Goal: Task Accomplishment & Management: Use online tool/utility

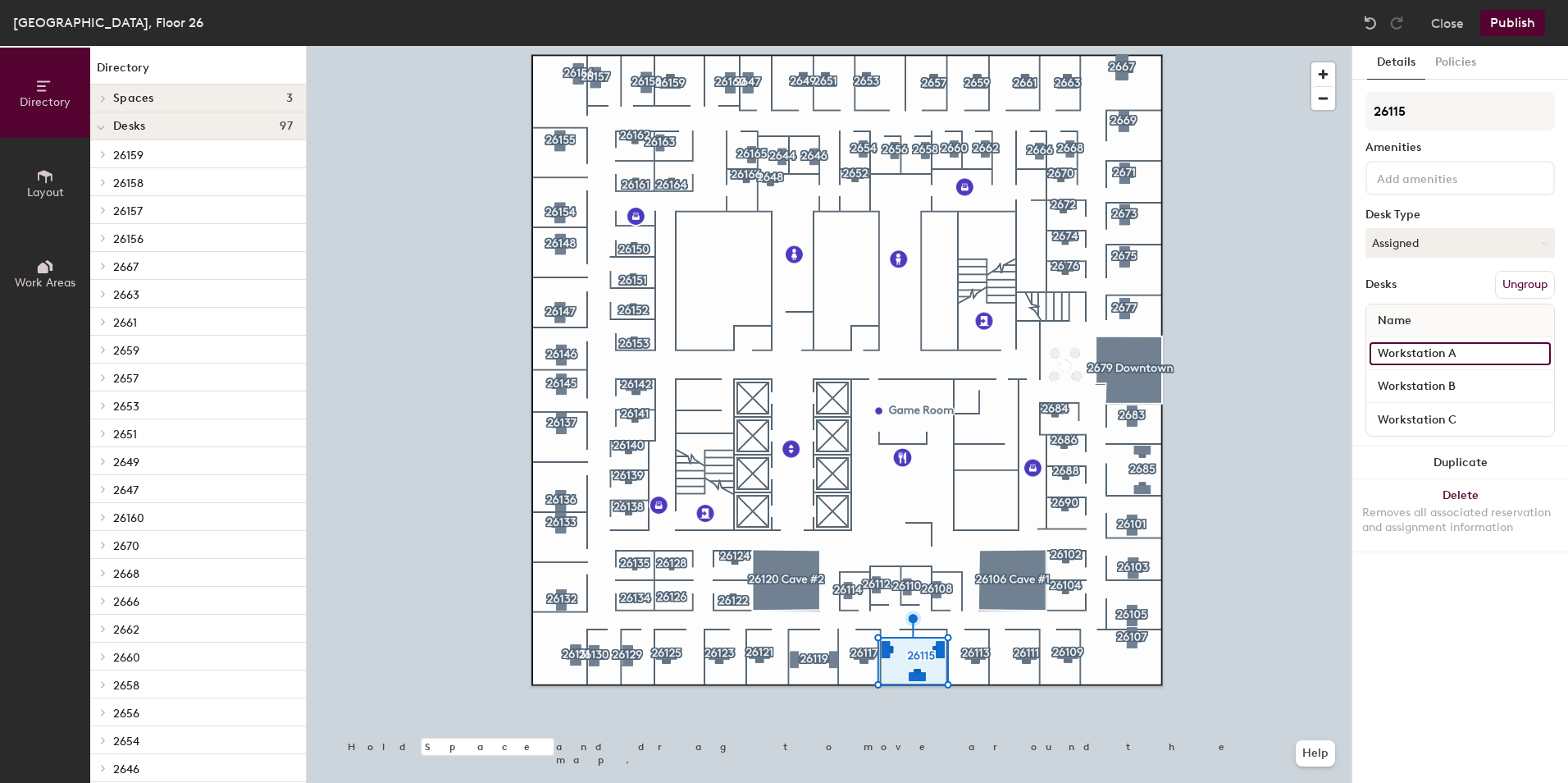
click at [1467, 352] on input "Workstation A" at bounding box center [1461, 354] width 182 height 23
click at [1524, 290] on button "Ungroup" at bounding box center [1526, 284] width 60 height 27
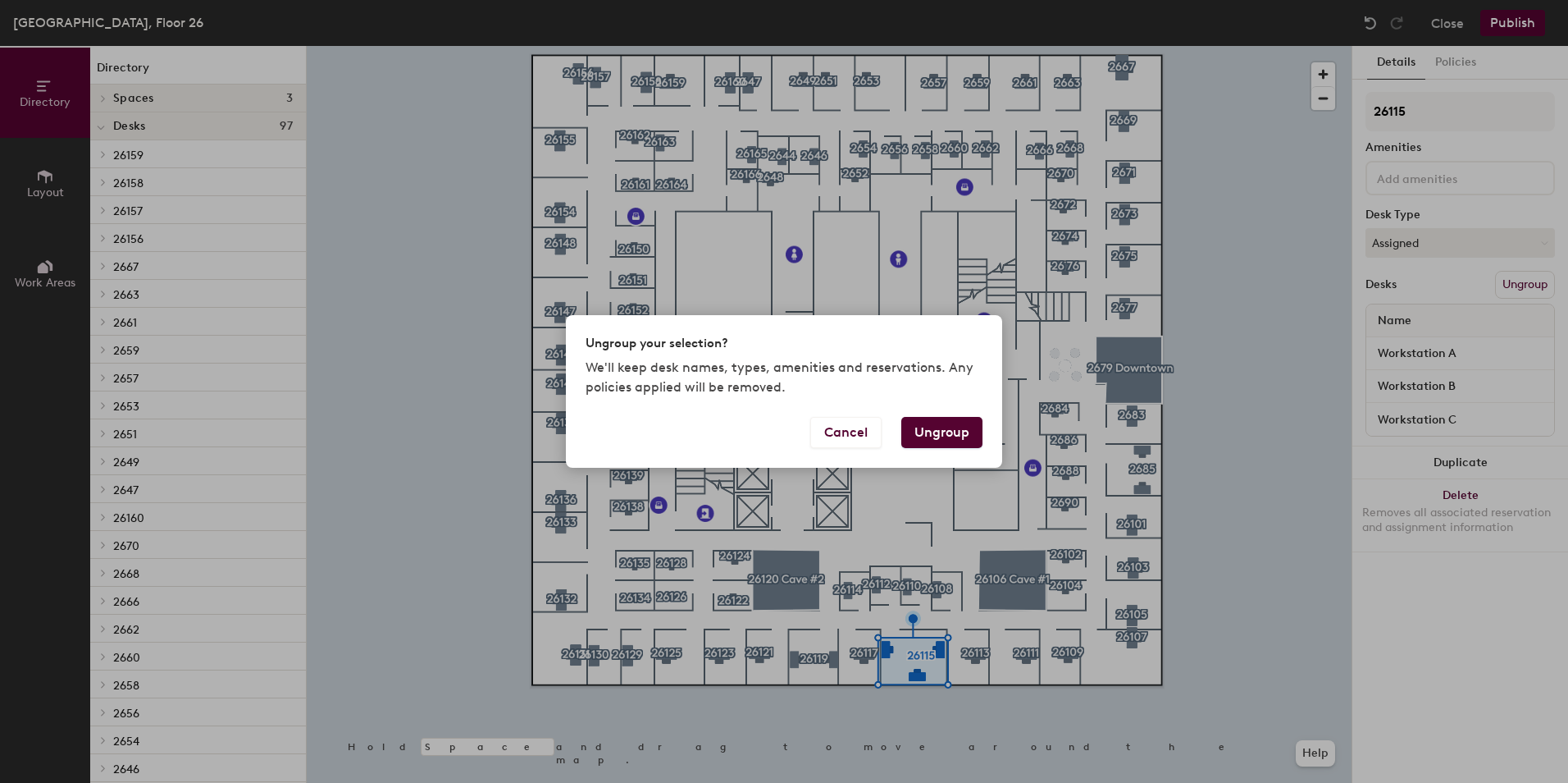
click at [931, 417] on button "Ungroup" at bounding box center [942, 431] width 82 height 31
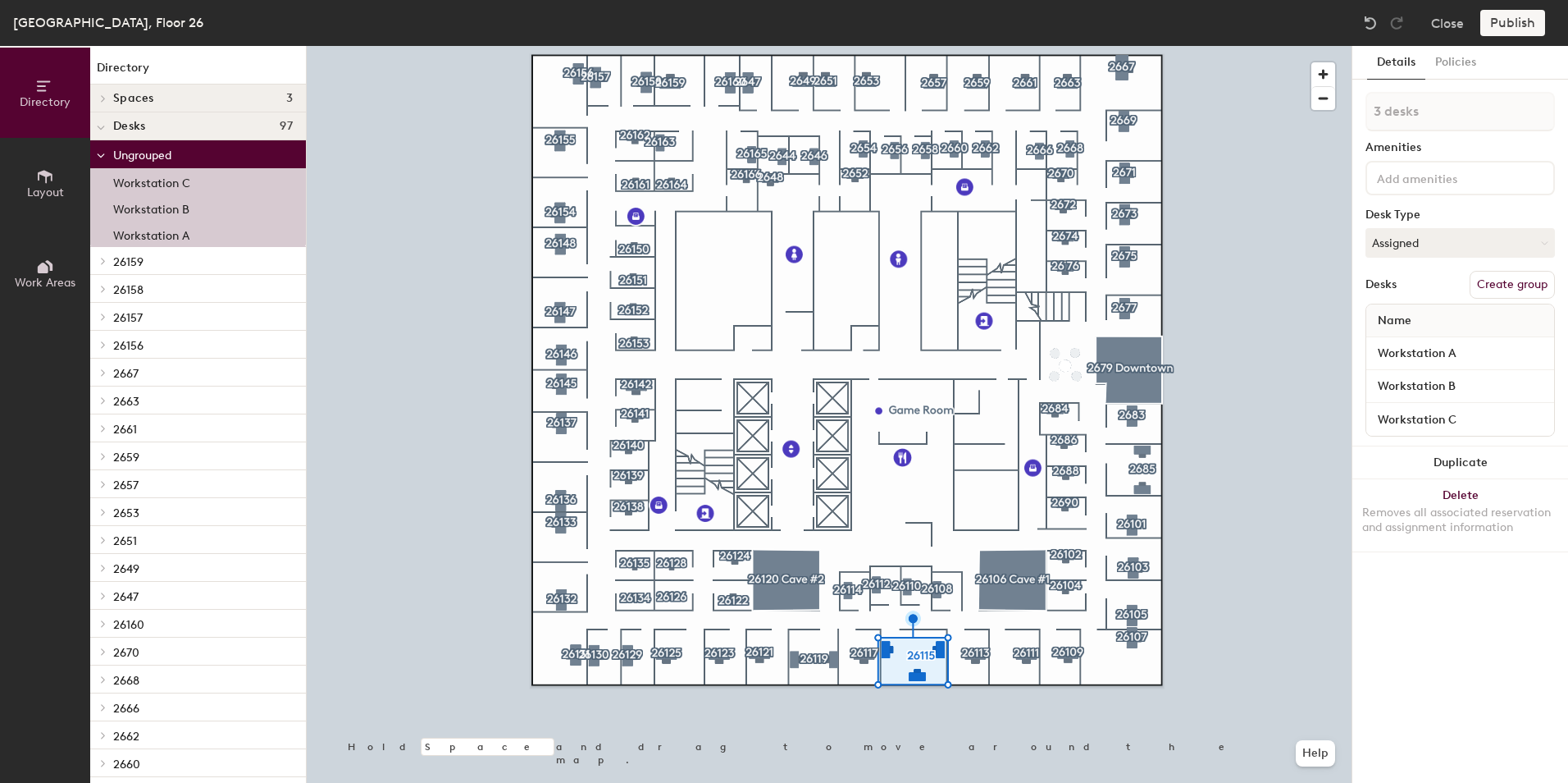
type input "1 desk"
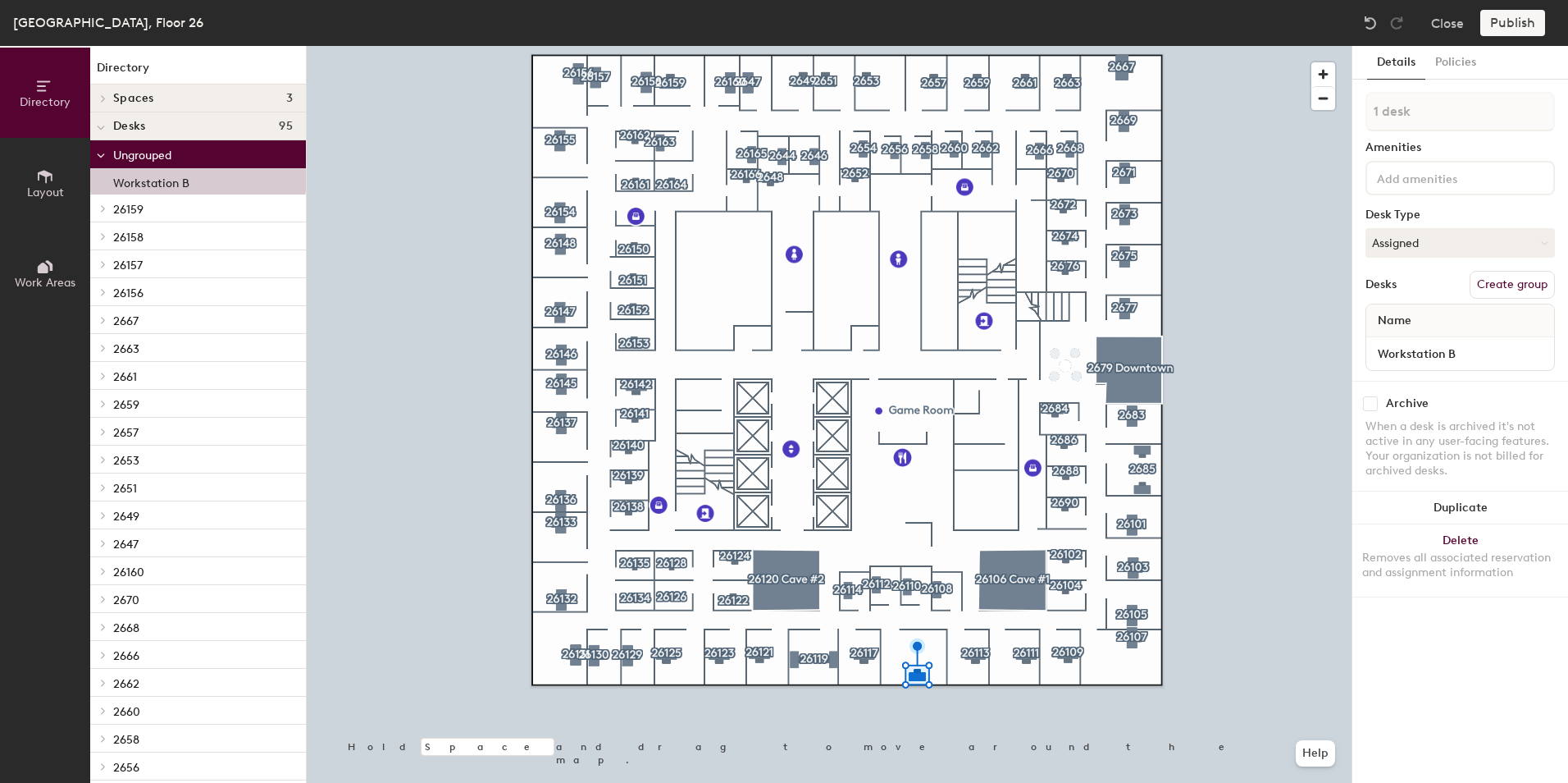
click at [1534, 288] on button "Create group" at bounding box center [1512, 284] width 85 height 27
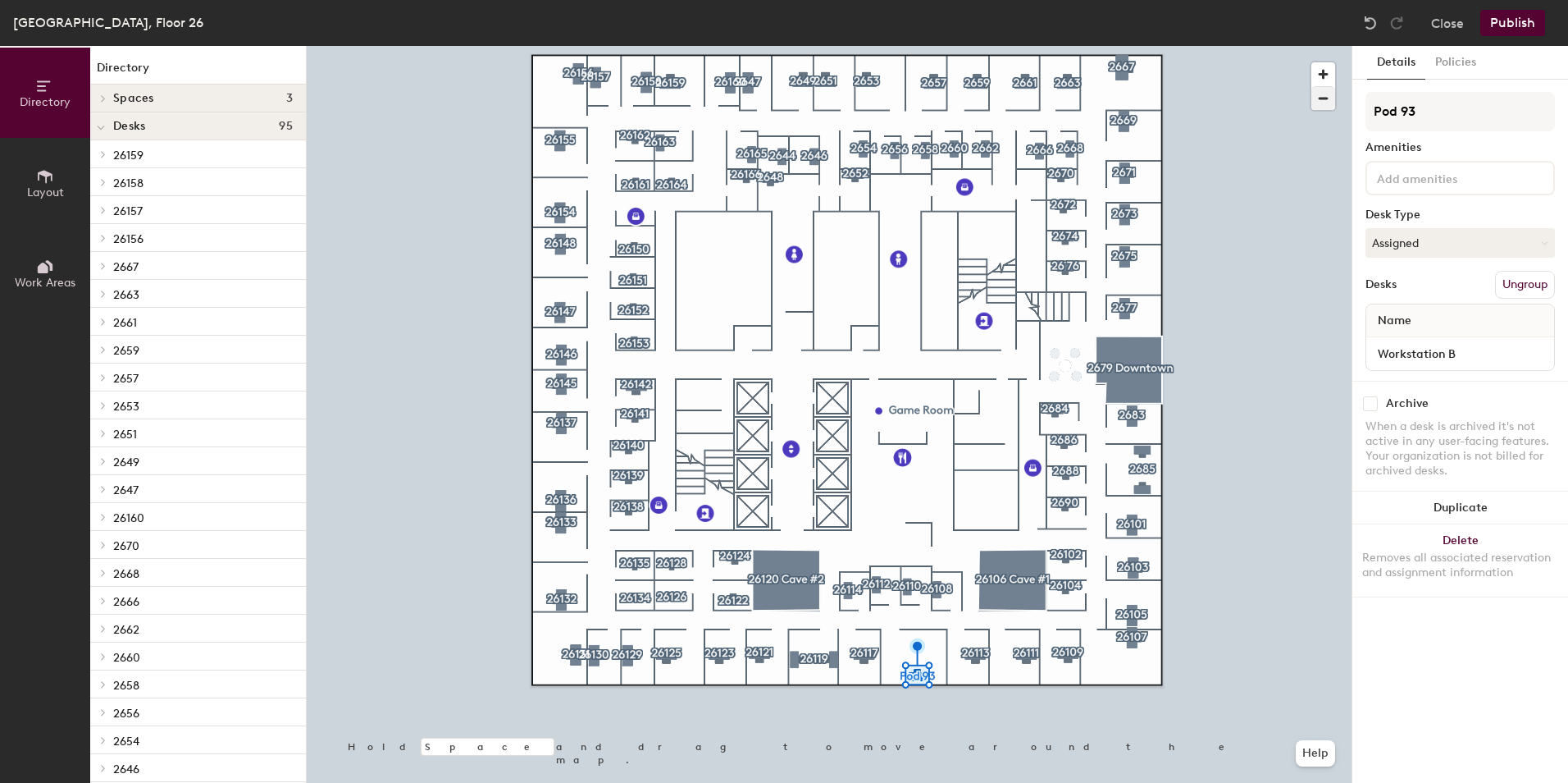
click at [1176, 102] on div "Directory Layout Work Areas Directory Spaces 3 2679 Downtown 26106 Cave #1 2612…" at bounding box center [784, 414] width 1568 height 736
type input "P"
type input "1"
type input "26-115"
click at [1115, 333] on div "Directory Layout Work Areas Directory Spaces 3 2679 Downtown 26106 Cave #1 2612…" at bounding box center [784, 414] width 1568 height 736
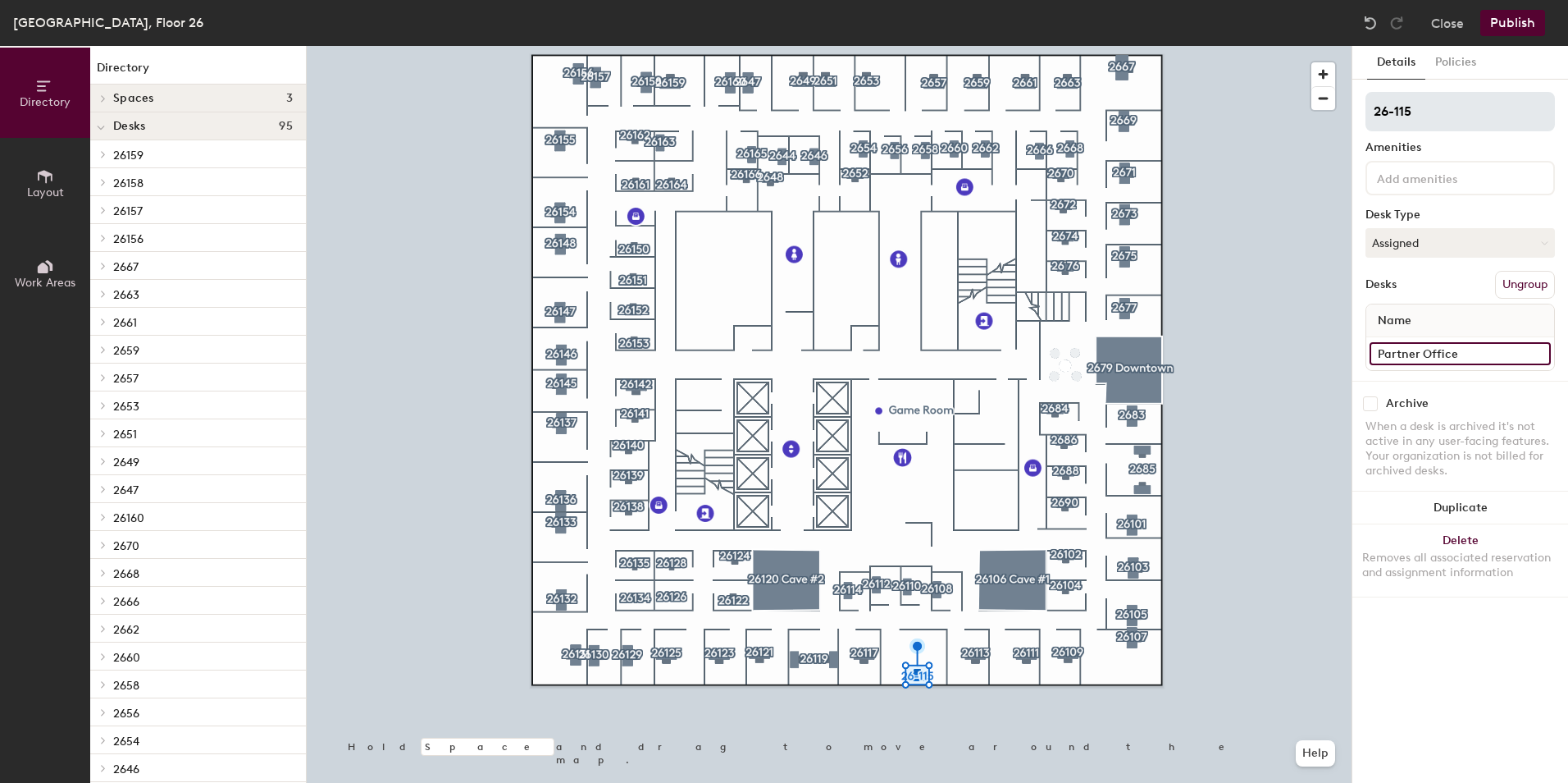
type input "Partner Office"
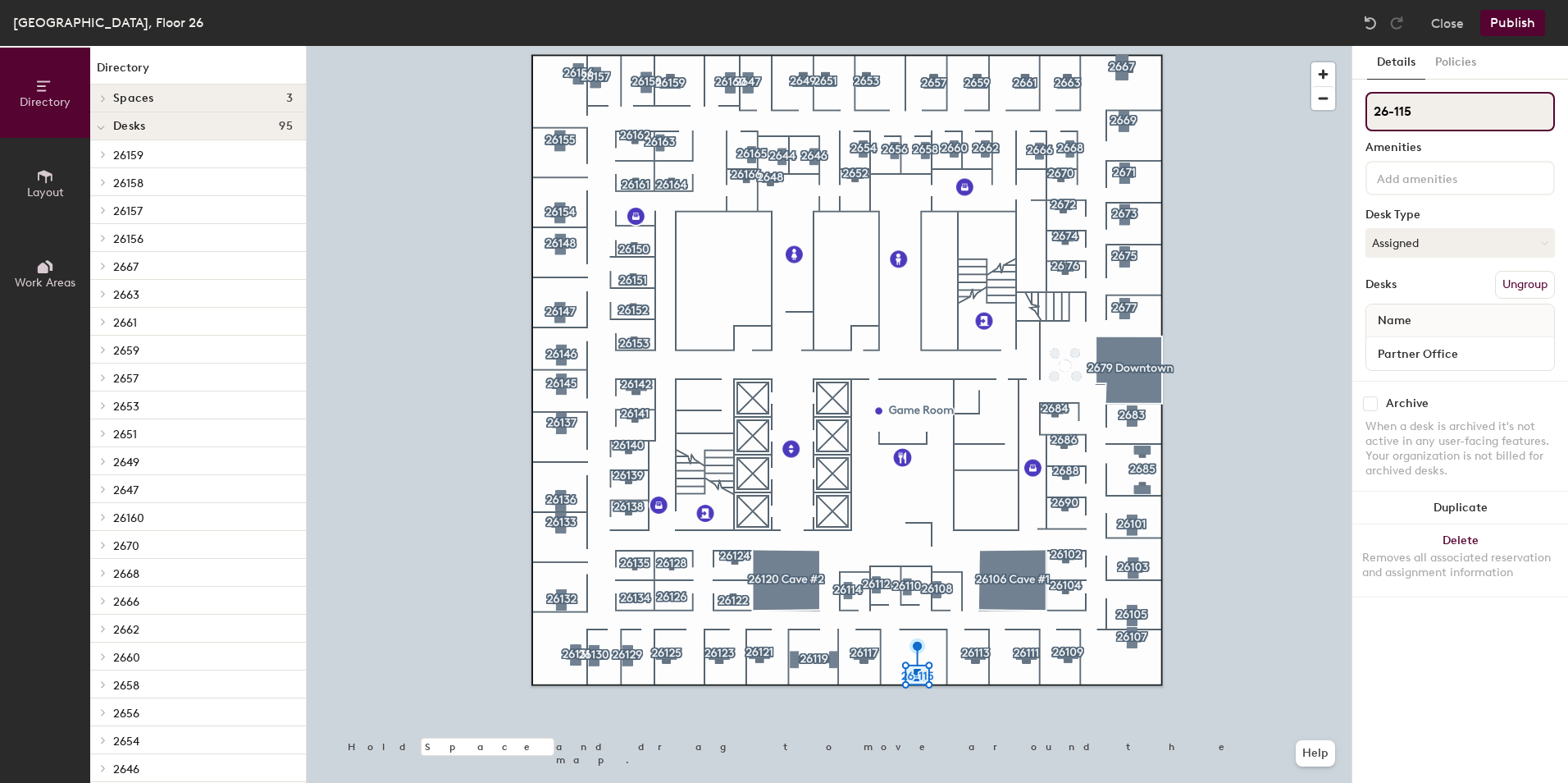
click at [1392, 115] on input "26-115" at bounding box center [1461, 111] width 190 height 39
type input "26115"
click at [1508, 27] on button "Publish" at bounding box center [1513, 23] width 65 height 27
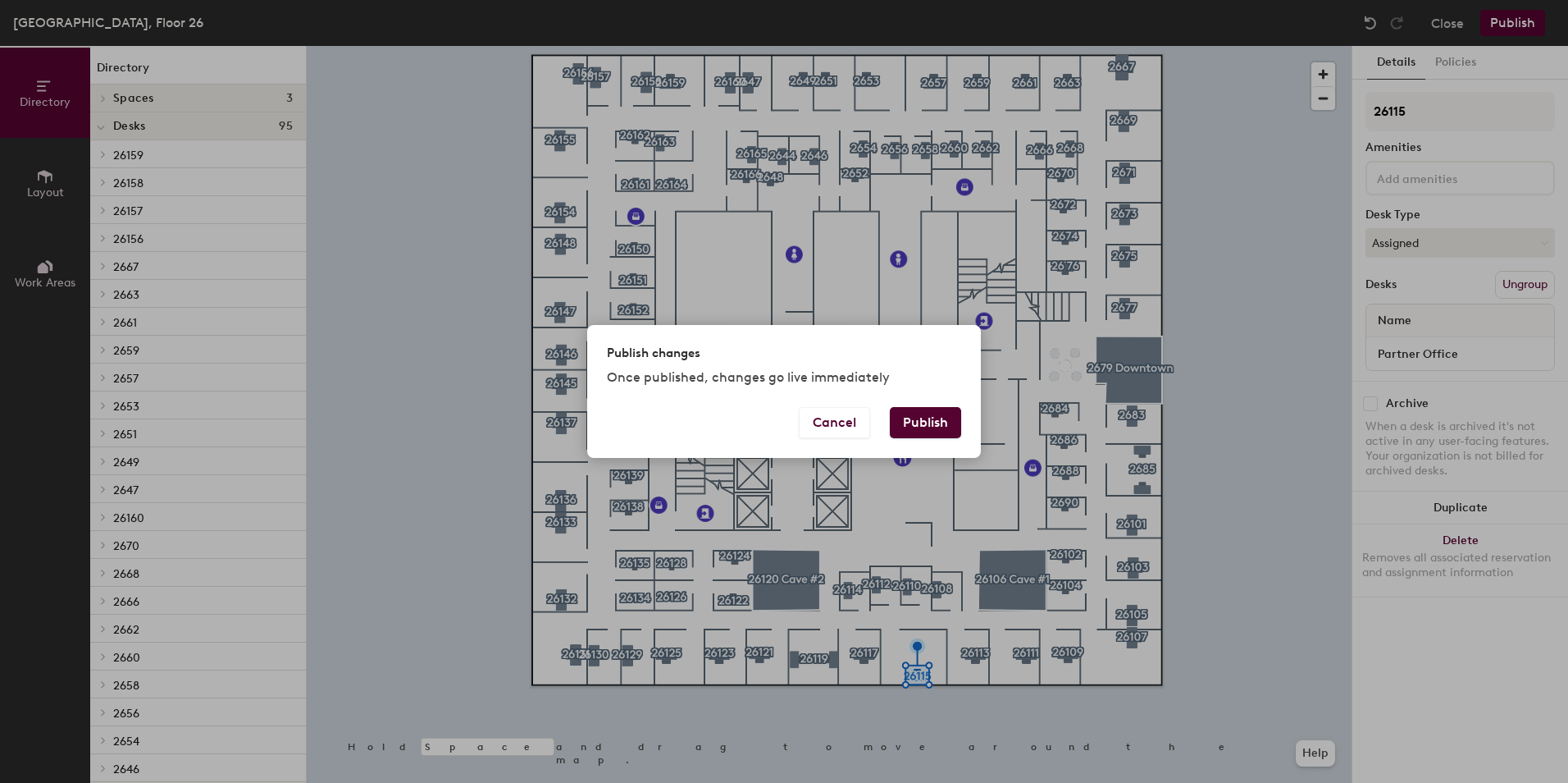
click at [923, 416] on button "Publish" at bounding box center [926, 422] width 72 height 31
